Goal: Task Accomplishment & Management: Use online tool/utility

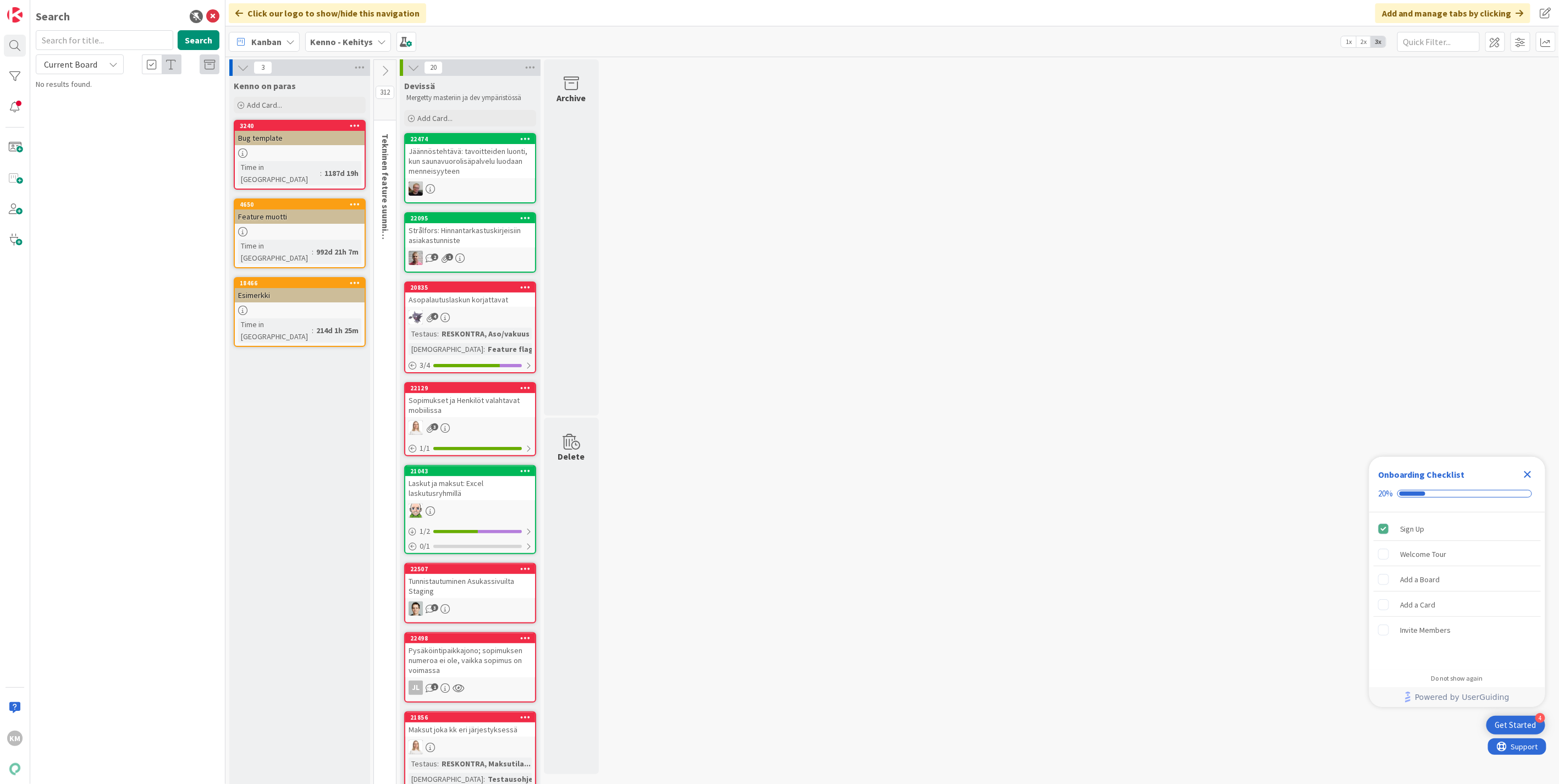
click at [324, 32] on div "Kenno - Kehitys" at bounding box center [348, 42] width 86 height 20
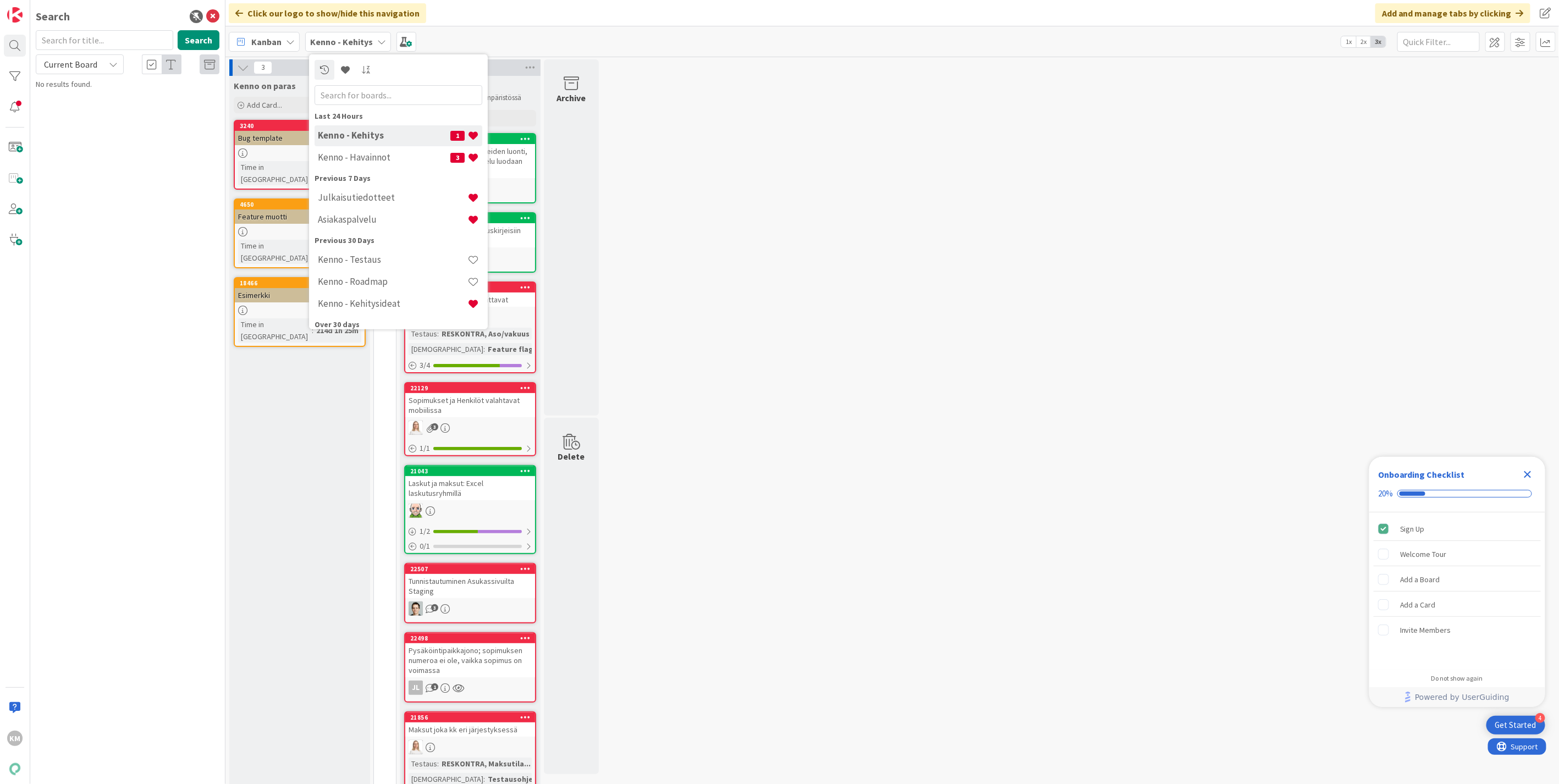
click at [351, 154] on h4 "Kenno - Havainnot" at bounding box center [384, 157] width 133 height 11
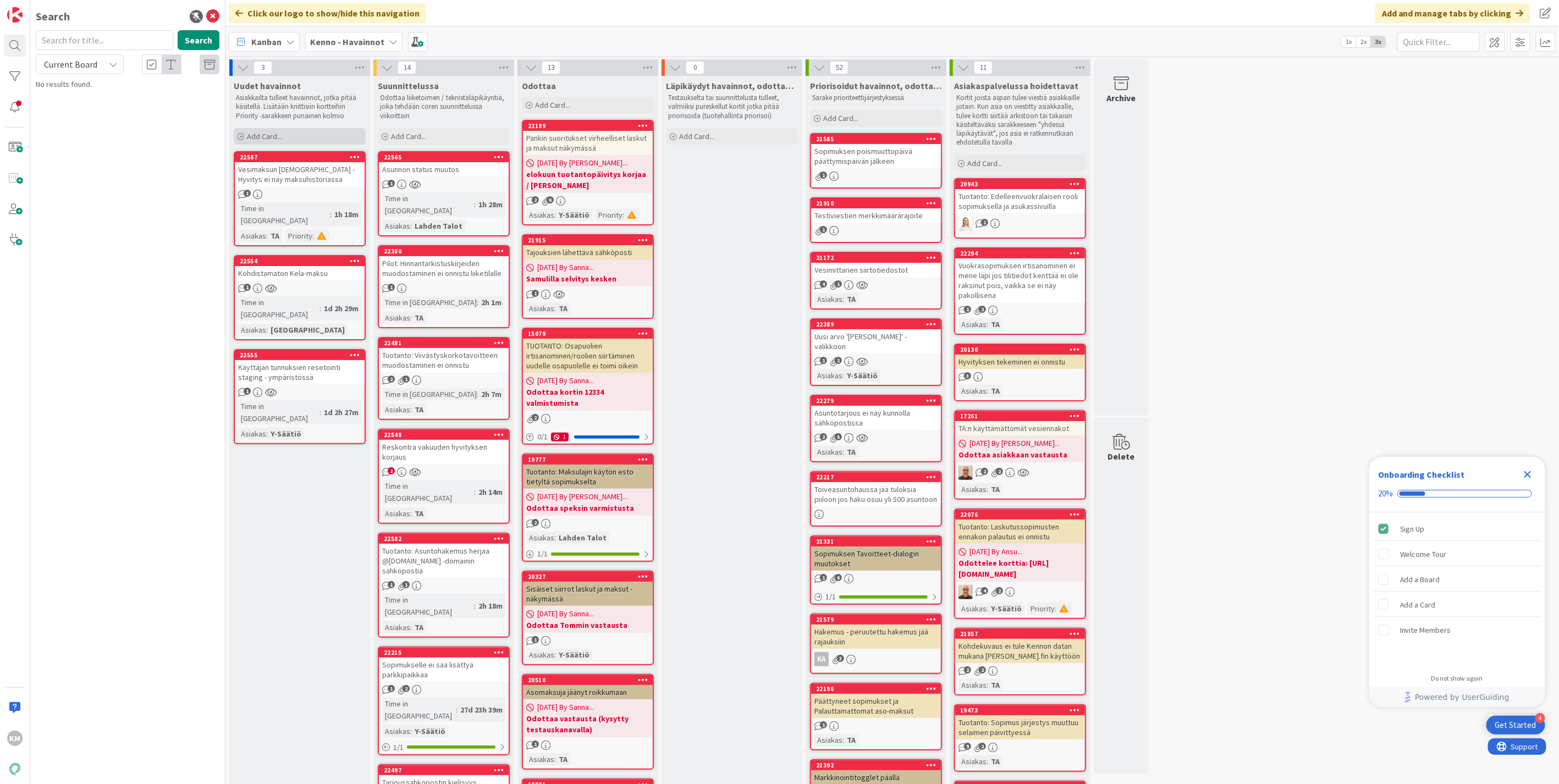
click at [287, 136] on div "Add Card..." at bounding box center [300, 136] width 132 height 16
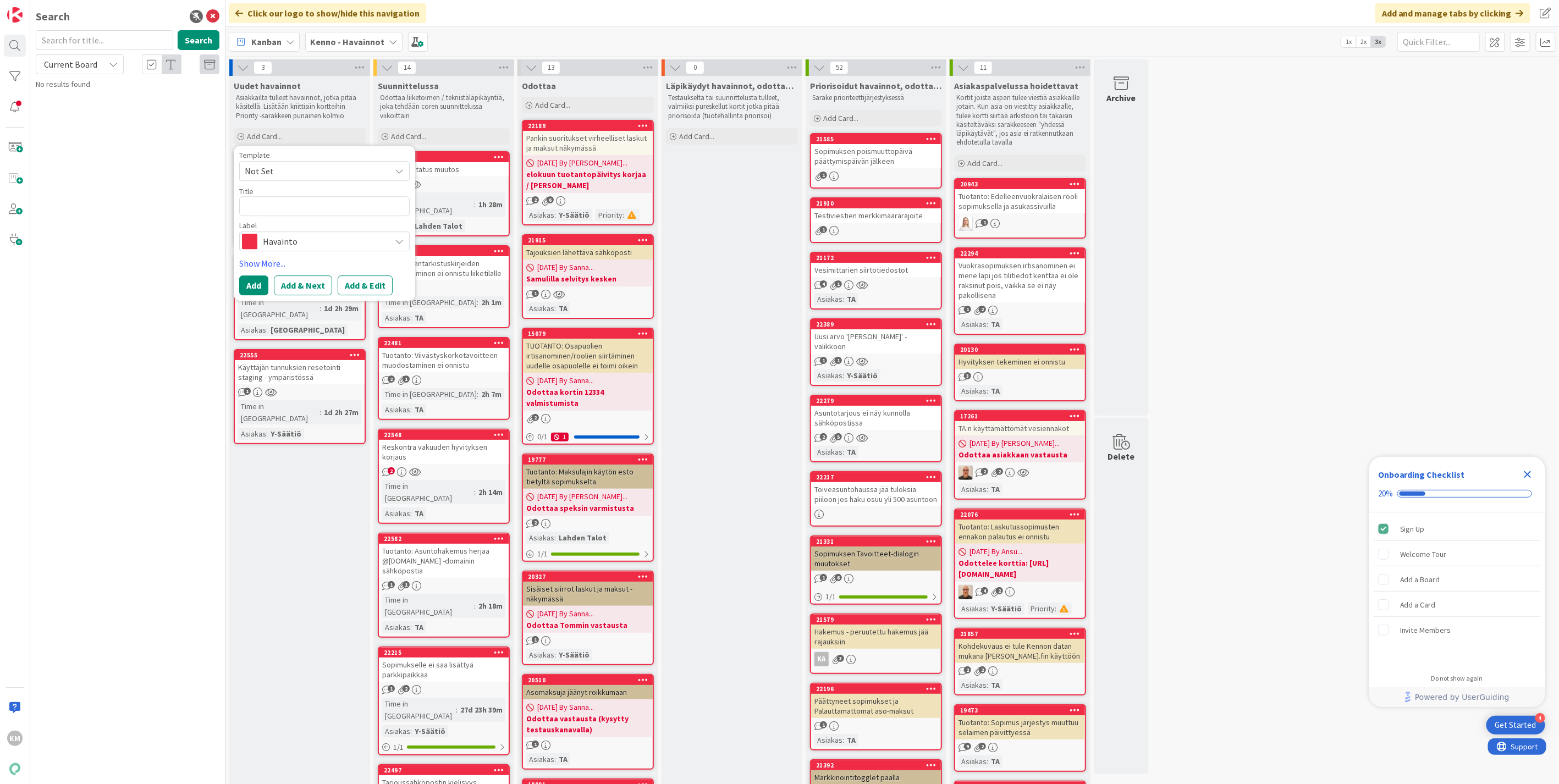
type textarea "x"
type textarea "Yhden vuokralaisen sopimustiedot eikä maksutilanne aukea"
click at [370, 298] on button "Add & Edit" at bounding box center [365, 298] width 55 height 20
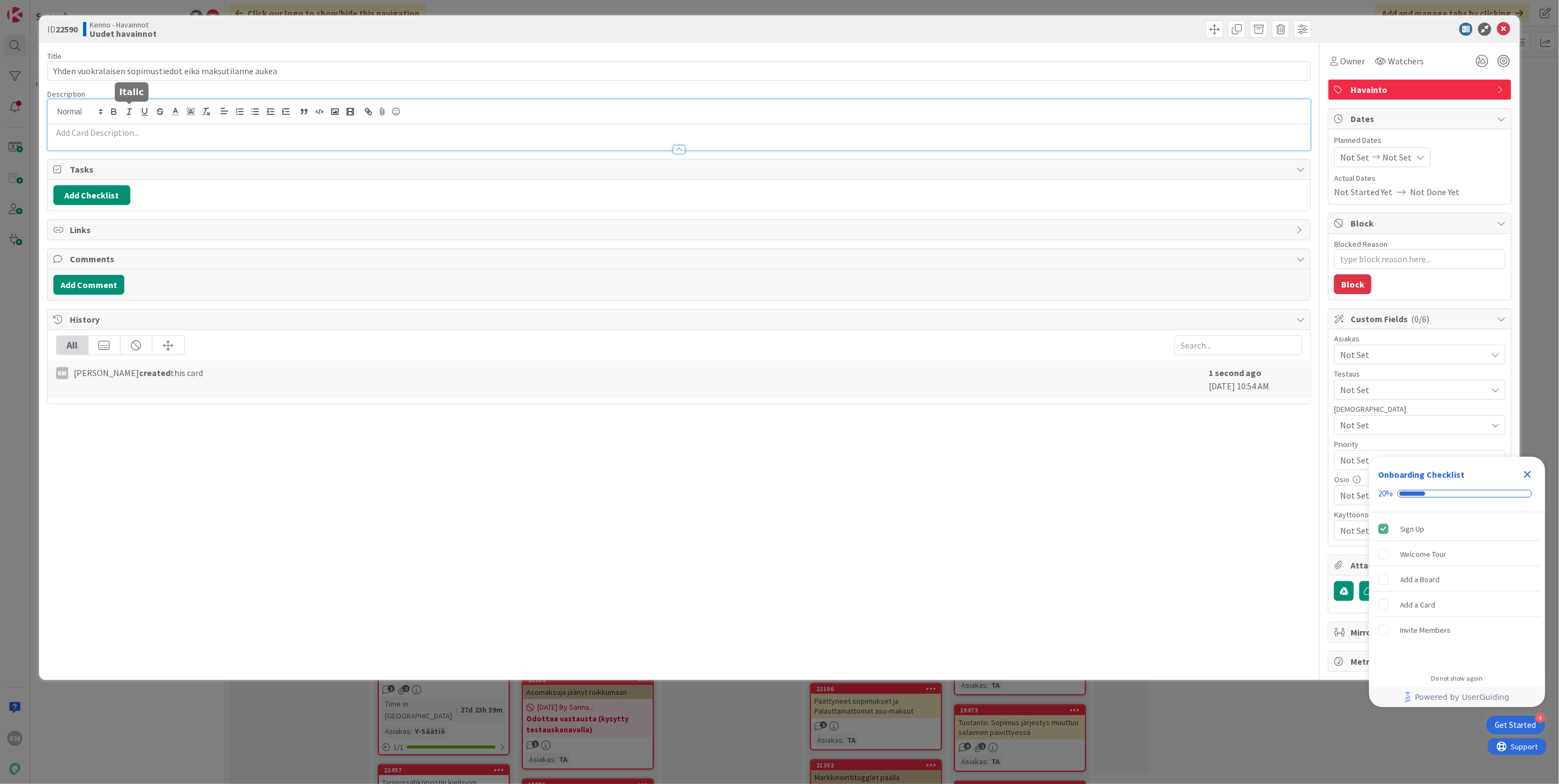
click at [125, 107] on div at bounding box center [679, 125] width 1262 height 51
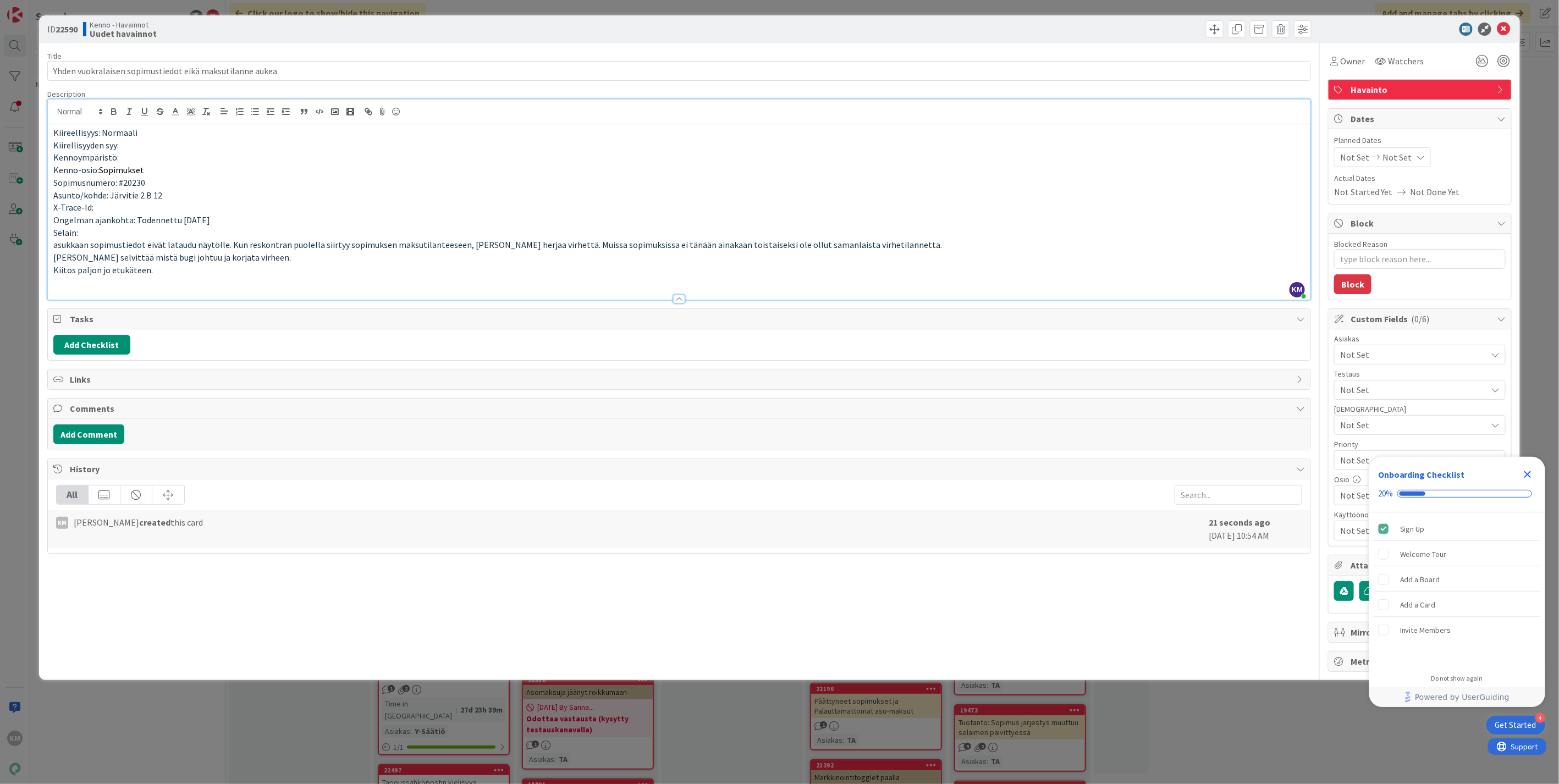
drag, startPoint x: 77, startPoint y: 279, endPoint x: 72, endPoint y: 286, distance: 8.6
click at [74, 283] on p at bounding box center [679, 283] width 1252 height 13
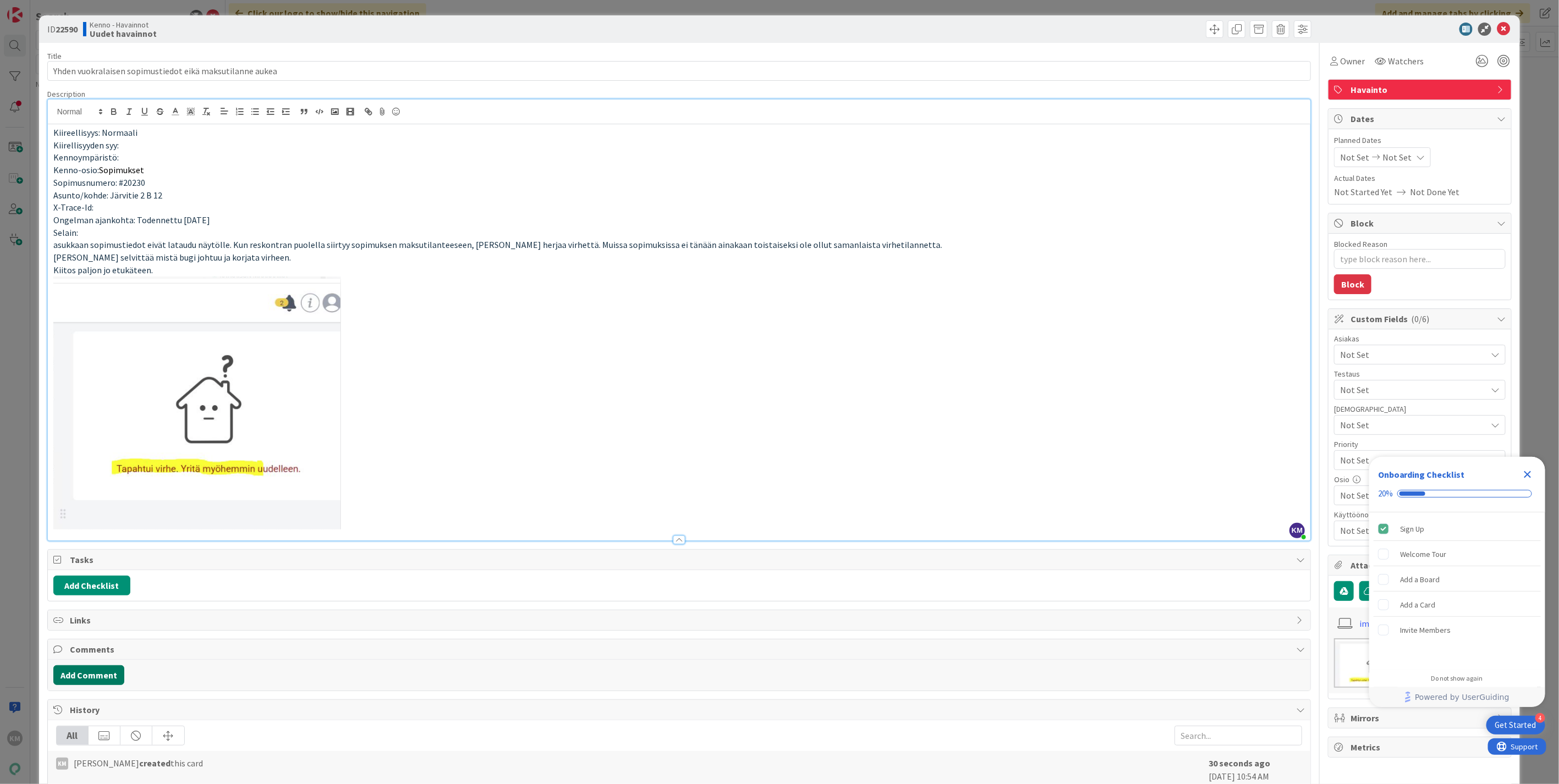
click at [111, 670] on button "Add Comment" at bounding box center [88, 675] width 71 height 20
click at [63, 757] on button "Add" at bounding box center [65, 757] width 24 height 13
click at [1382, 51] on div "Watchers" at bounding box center [1399, 61] width 56 height 20
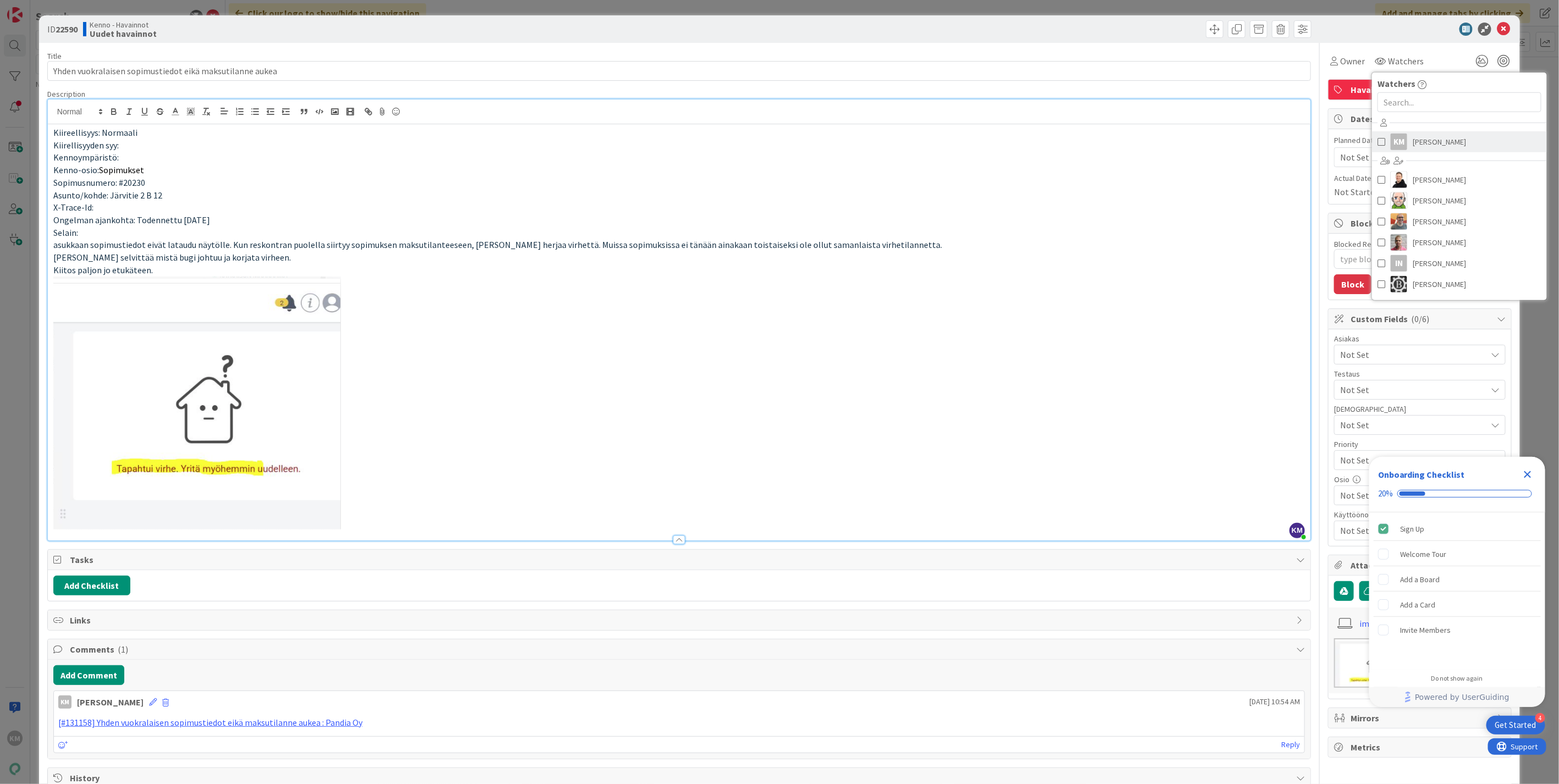
click at [1422, 145] on span "[PERSON_NAME]" at bounding box center [1439, 142] width 53 height 16
click at [1439, 50] on div "Owner KM Watchers KM [PERSON_NAME] [PERSON_NAME] [PERSON_NAME] [PERSON_NAME] [P…" at bounding box center [1419, 57] width 183 height 28
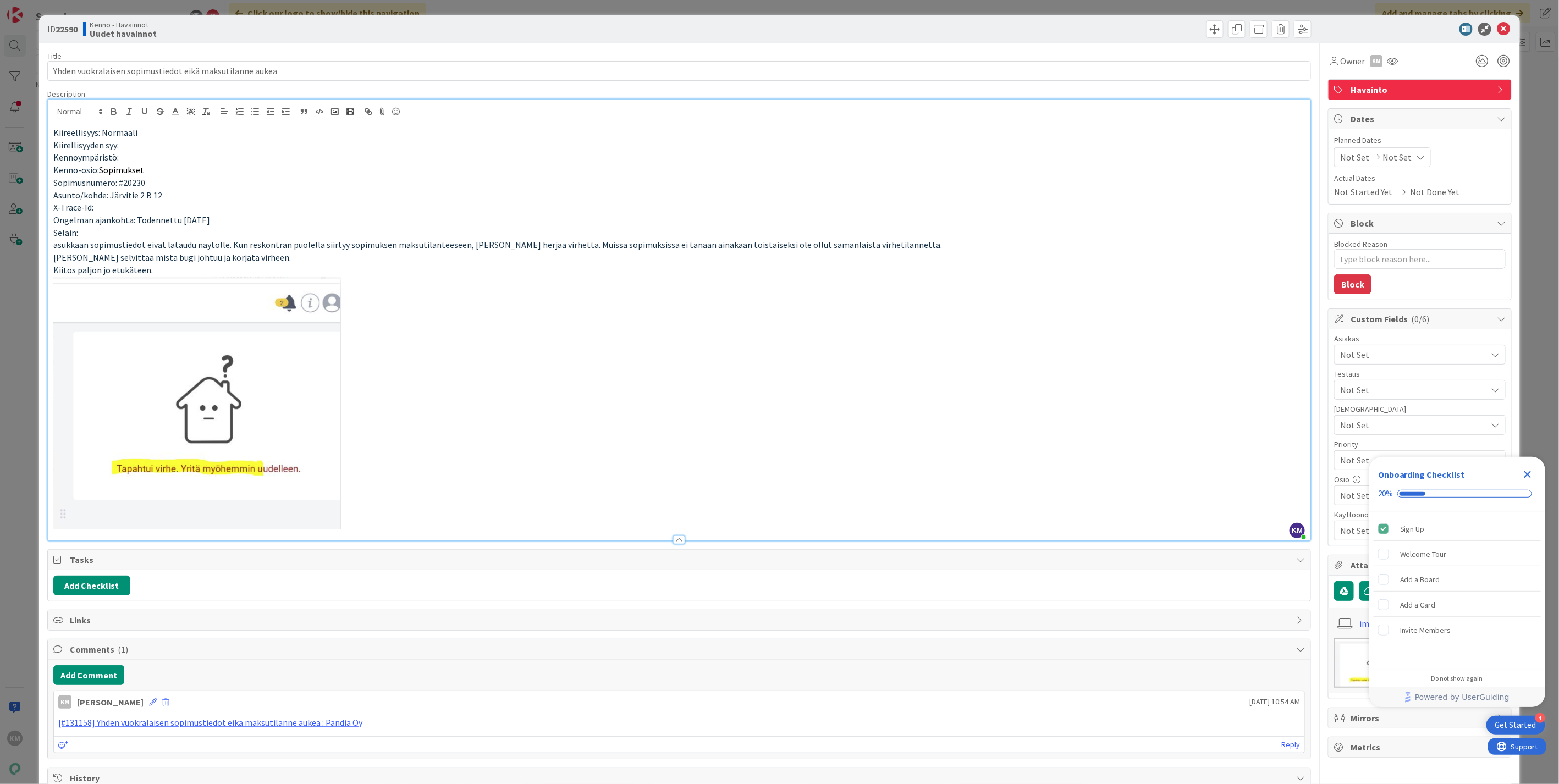
click at [1410, 363] on div "Not Set" at bounding box center [1419, 354] width 171 height 20
click at [1393, 401] on link "Y-Säätiö" at bounding box center [1417, 400] width 175 height 20
type textarea "x"
click at [1446, 281] on div "Blocked Reason 0 / 256 Block" at bounding box center [1420, 266] width 183 height 66
click at [1529, 472] on icon "Close Checklist" at bounding box center [1528, 475] width 7 height 7
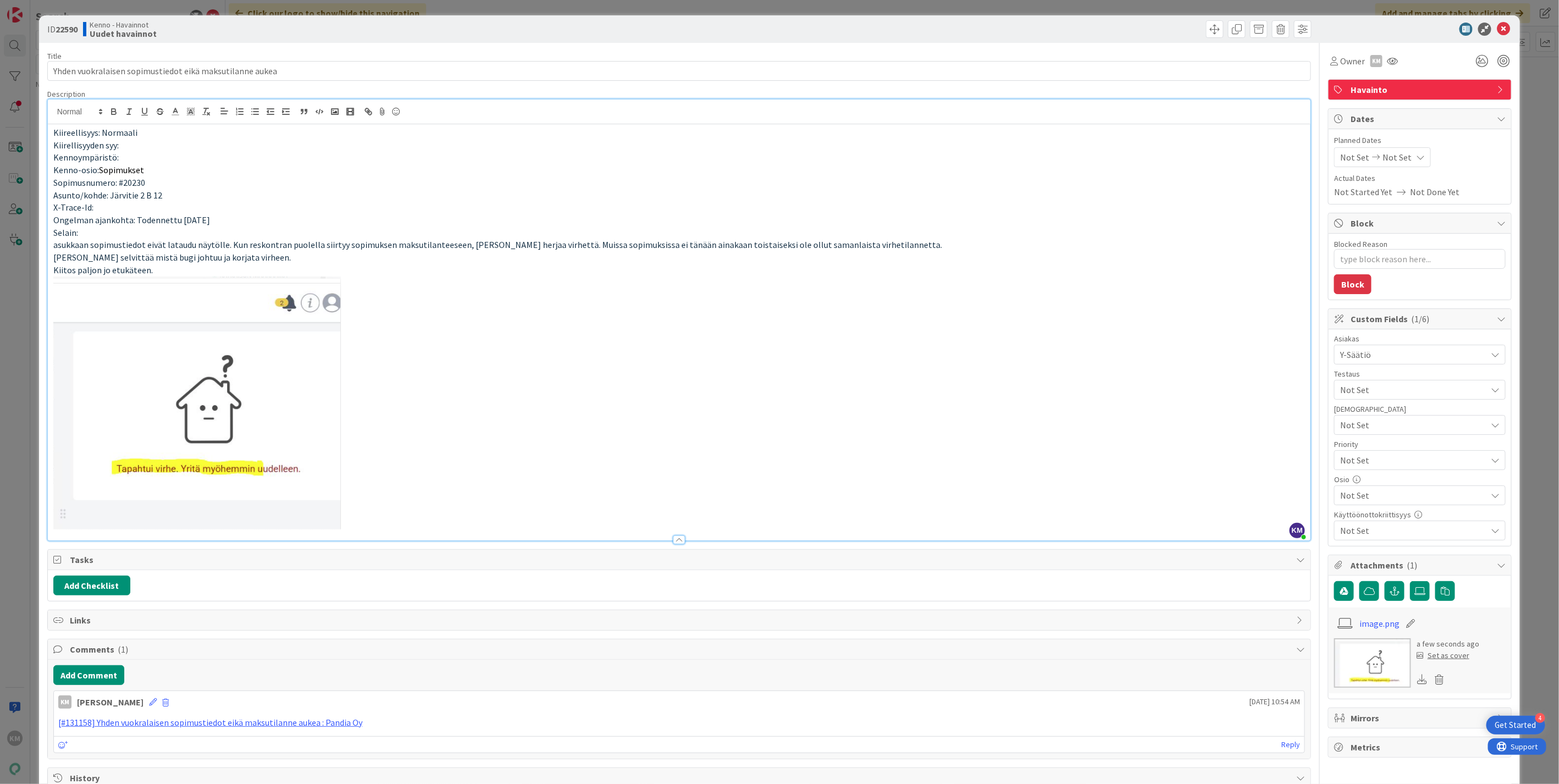
click at [68, 27] on b "22590" at bounding box center [67, 29] width 22 height 11
copy b "22590"
click at [1497, 29] on icon at bounding box center [1503, 29] width 13 height 13
